Goal: Transaction & Acquisition: Download file/media

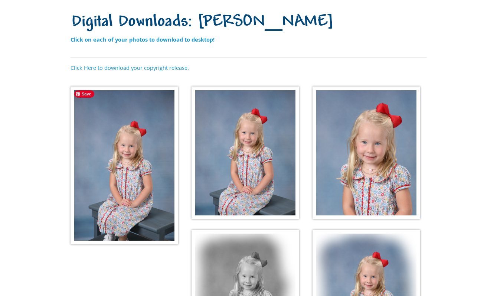
scroll to position [70, 0]
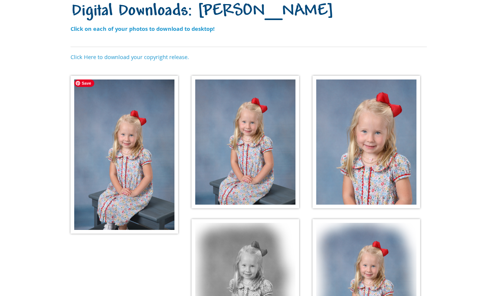
click at [130, 191] on img at bounding box center [125, 155] width 108 height 158
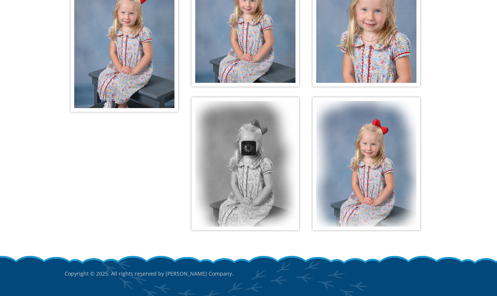
scroll to position [132, 0]
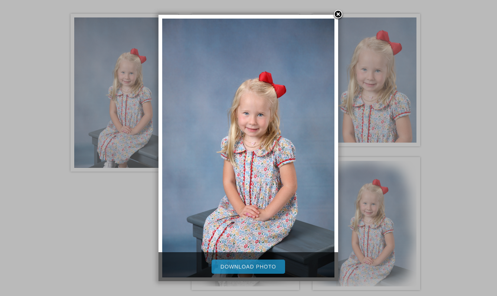
click at [256, 270] on link "Download Photo" at bounding box center [249, 267] width 74 height 14
click at [131, 228] on div at bounding box center [248, 127] width 497 height 519
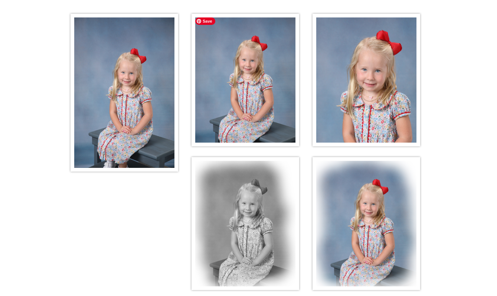
click at [218, 106] on img at bounding box center [246, 80] width 108 height 133
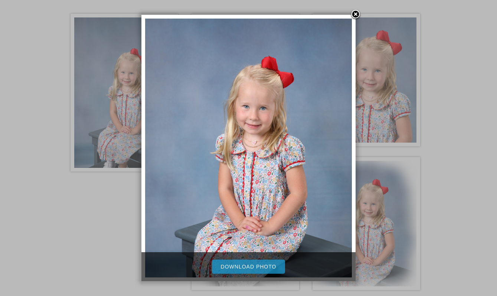
click at [222, 271] on link "Download Photo" at bounding box center [249, 267] width 74 height 14
click at [446, 122] on div at bounding box center [248, 127] width 497 height 519
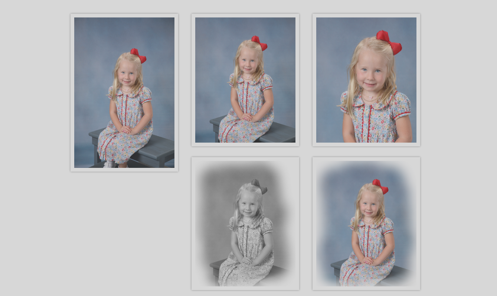
click at [378, 100] on body "[PHONE_NUMBER] Menu Home FAQ About Picture Day Contact Digital Downloads: [PERS…" at bounding box center [248, 16] width 497 height 296
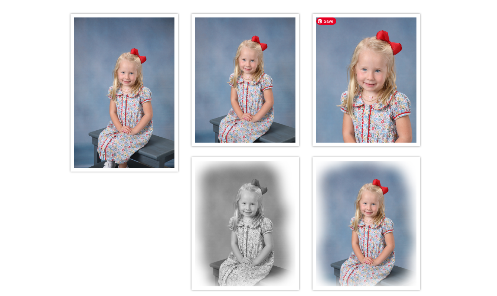
click at [364, 95] on img at bounding box center [367, 80] width 108 height 133
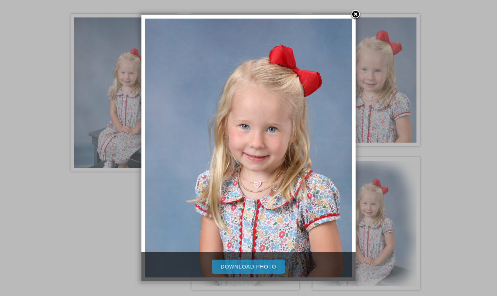
click at [261, 269] on link "Download Photo" at bounding box center [249, 267] width 74 height 14
click at [120, 246] on div at bounding box center [248, 127] width 497 height 519
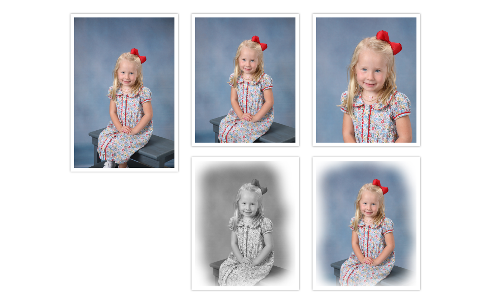
click at [274, 240] on img at bounding box center [246, 223] width 108 height 133
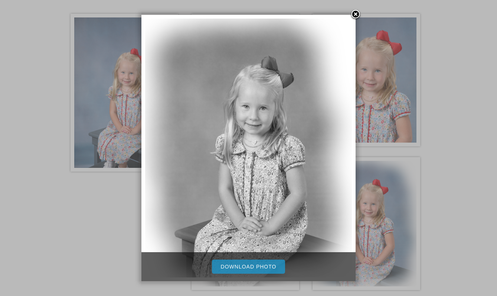
click at [239, 264] on link "Download Photo" at bounding box center [249, 267] width 74 height 14
click at [449, 169] on div at bounding box center [248, 127] width 497 height 519
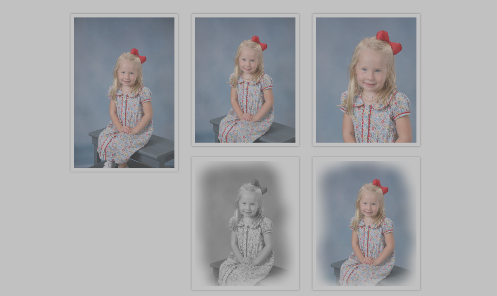
click at [380, 164] on body "[PHONE_NUMBER] Menu Home FAQ About Picture Day Contact Digital Downloads: [PERS…" at bounding box center [248, 16] width 497 height 296
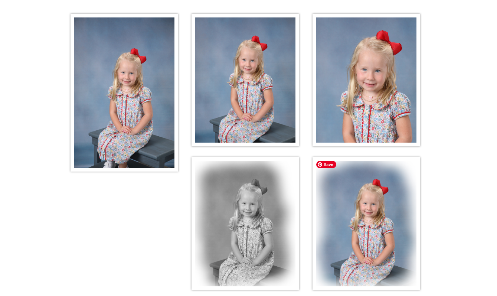
click at [350, 224] on img at bounding box center [367, 223] width 108 height 133
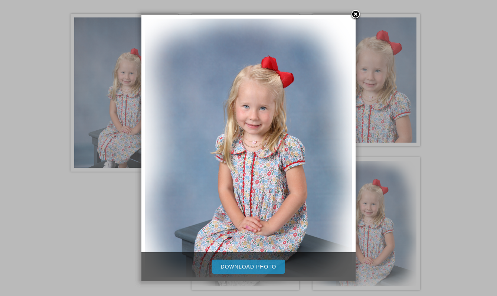
click at [231, 266] on link "Download Photo" at bounding box center [249, 267] width 74 height 14
click at [59, 240] on div at bounding box center [248, 127] width 497 height 519
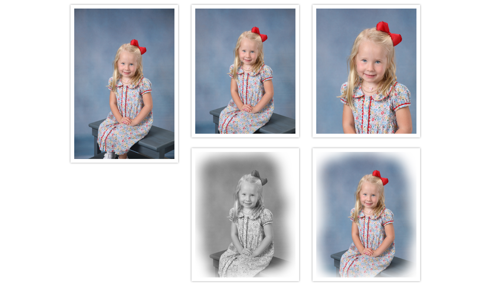
scroll to position [146, 0]
